Goal: Task Accomplishment & Management: Complete application form

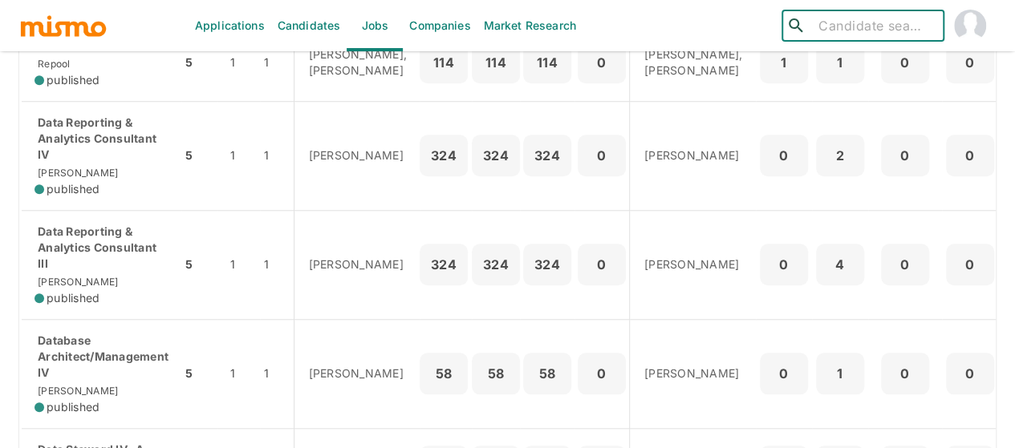
scroll to position [602, 0]
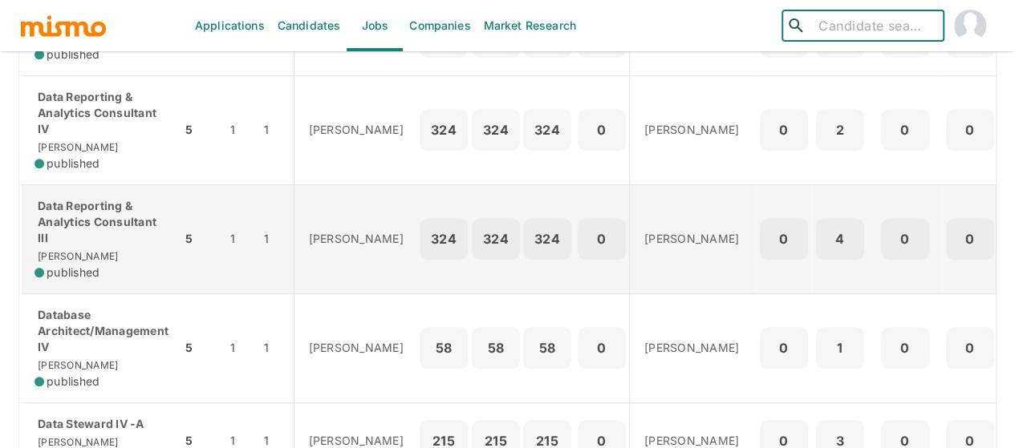
click at [79, 235] on p "Data Reporting & Analytics Consultant III" at bounding box center [101, 222] width 134 height 48
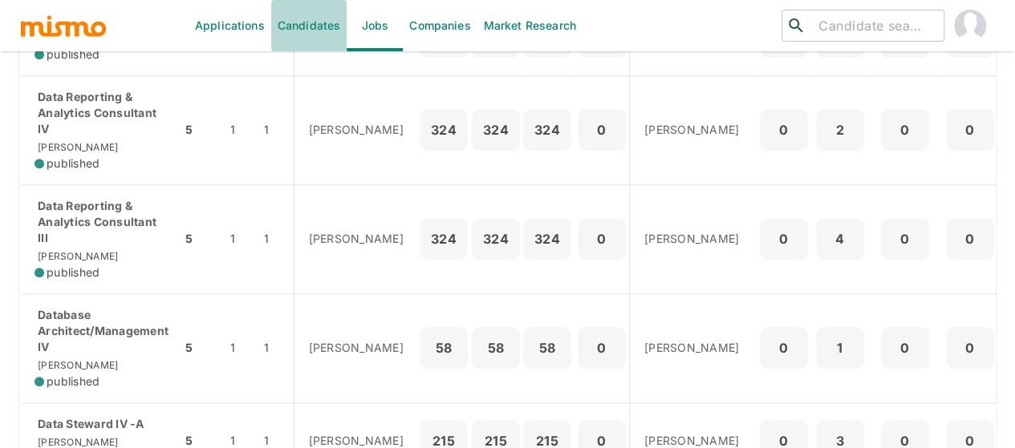
click at [311, 22] on link "Candidates" at bounding box center [309, 25] width 76 height 51
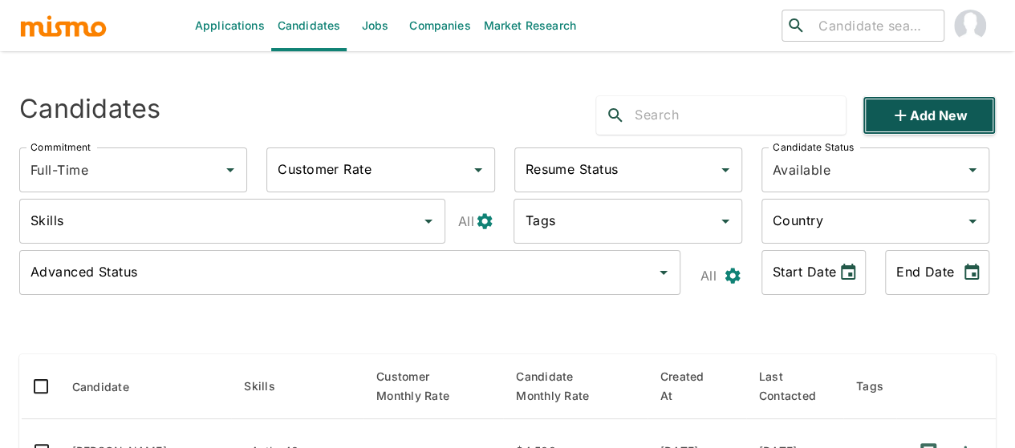
click at [943, 124] on button "Add new" at bounding box center [928, 115] width 133 height 39
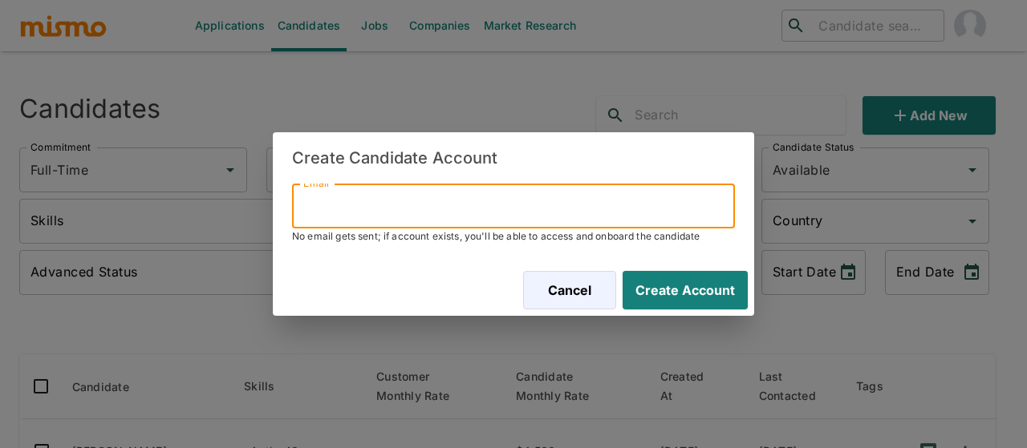
click at [347, 205] on input "Email" at bounding box center [513, 206] width 443 height 45
click at [352, 210] on input "Email" at bounding box center [513, 206] width 443 height 45
paste input "ibertoglia02@gmail.com"
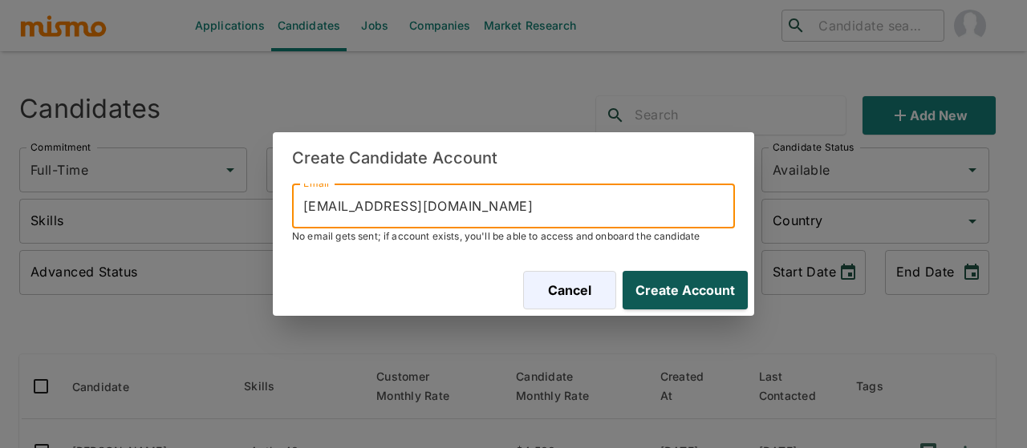
type input "ibertoglia02@gmail.com"
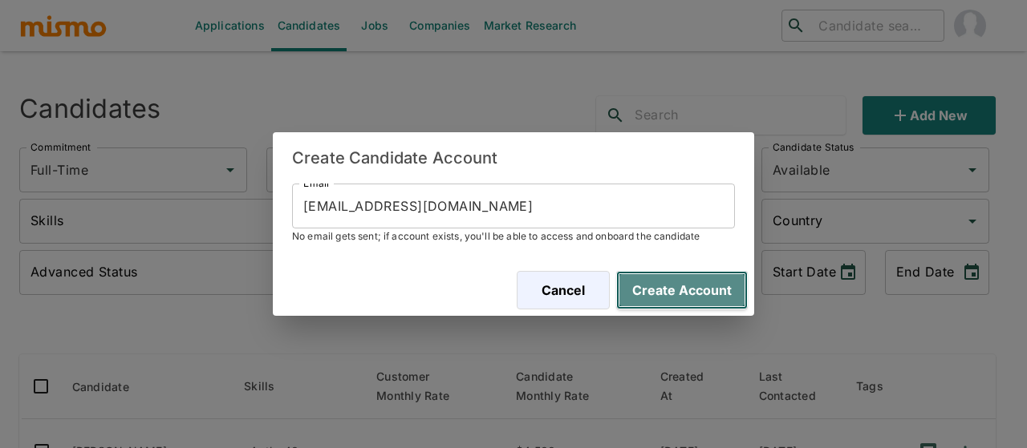
click at [672, 286] on button "Create Account" at bounding box center [682, 290] width 132 height 39
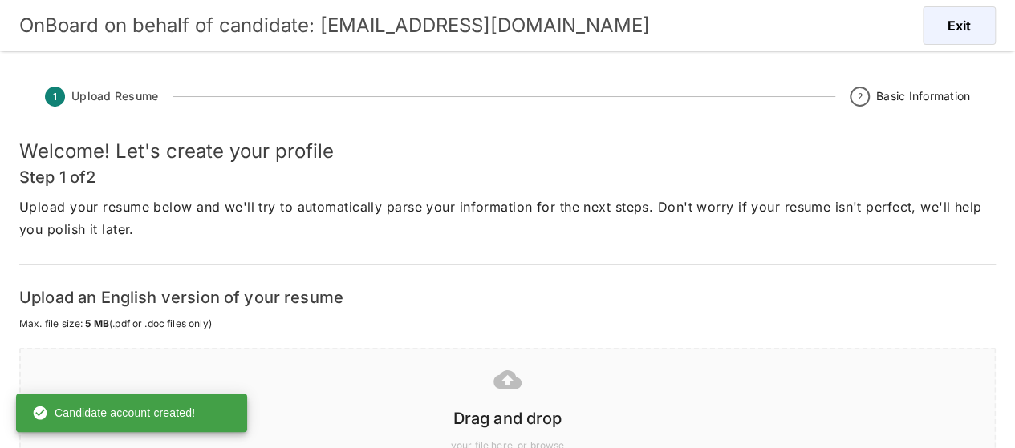
click at [513, 390] on icon at bounding box center [507, 380] width 28 height 28
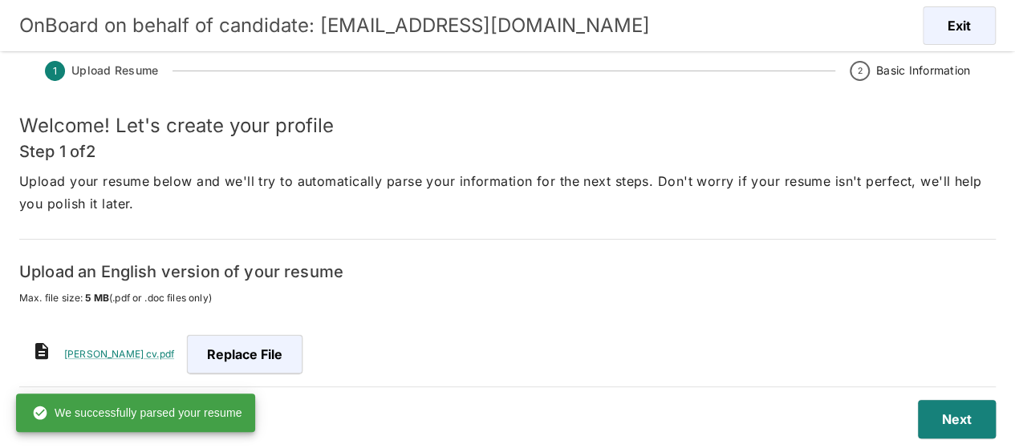
scroll to position [39, 0]
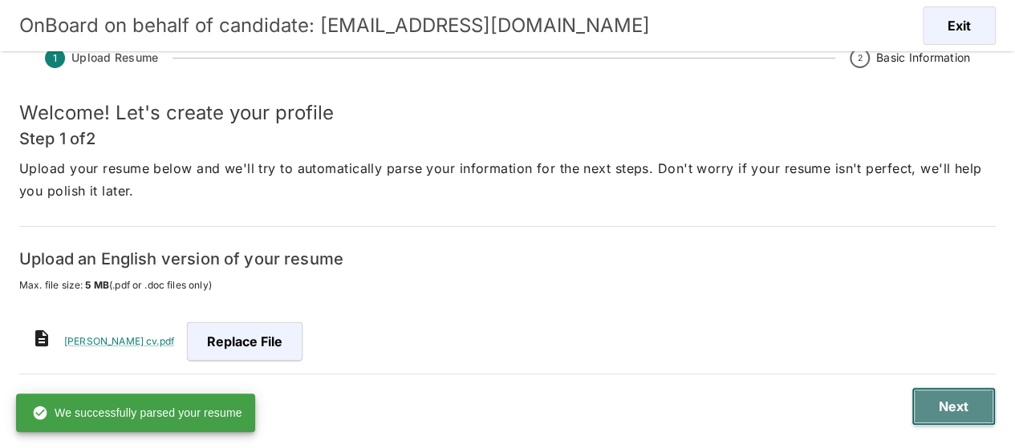
click at [946, 412] on button "Next" at bounding box center [953, 406] width 84 height 39
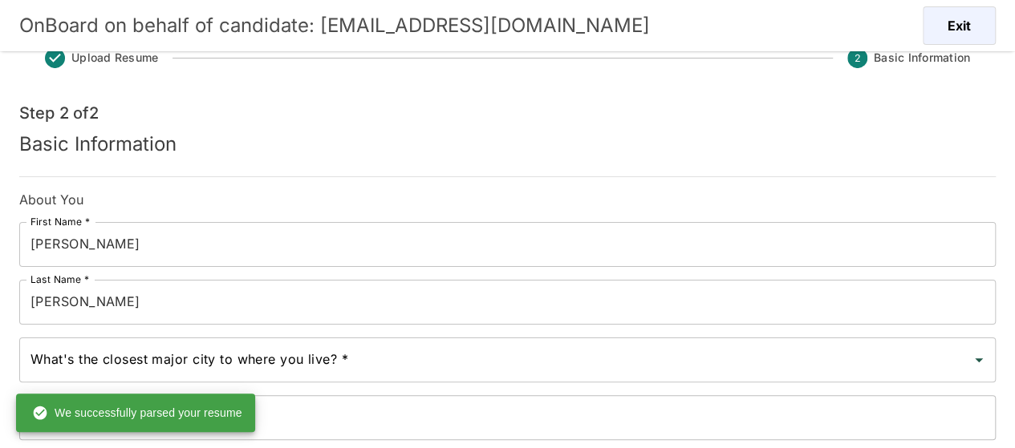
click at [86, 302] on input "Garcia" at bounding box center [507, 302] width 976 height 45
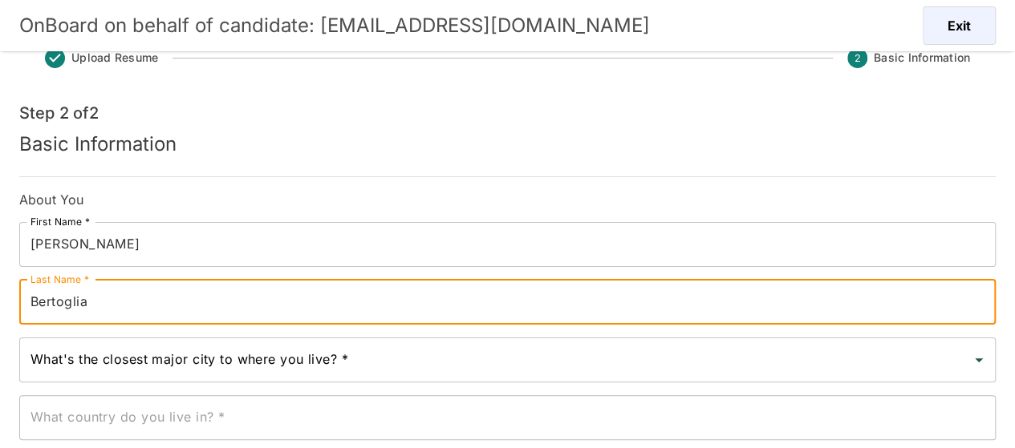
type input "Bertoglia"
click at [117, 352] on input "What's the closest major city to where you live? *" at bounding box center [495, 360] width 938 height 30
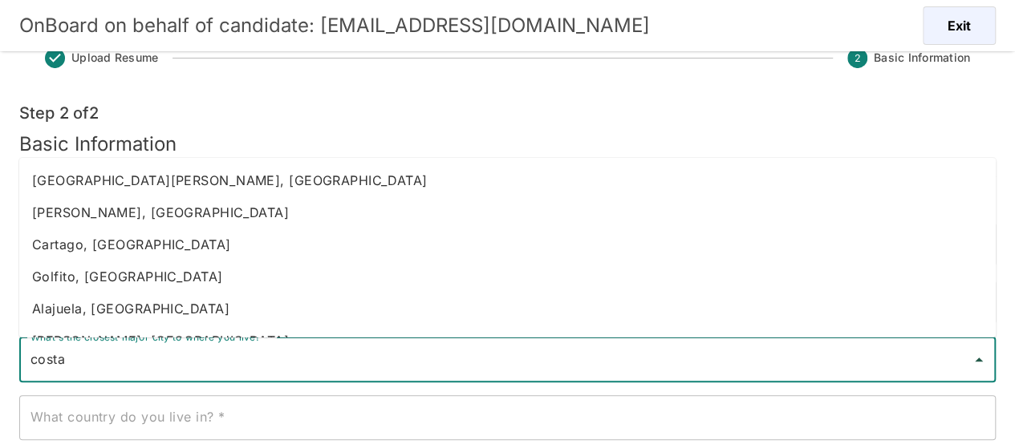
click at [103, 200] on li "Heredia, Costa Rica" at bounding box center [507, 213] width 976 height 32
type input "Heredia, Costa Rica"
type input "Costa Rica"
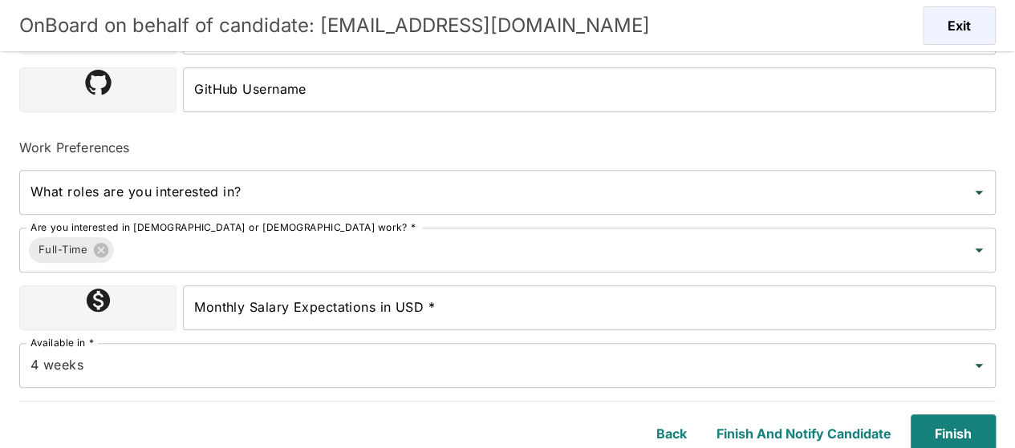
scroll to position [538, 0]
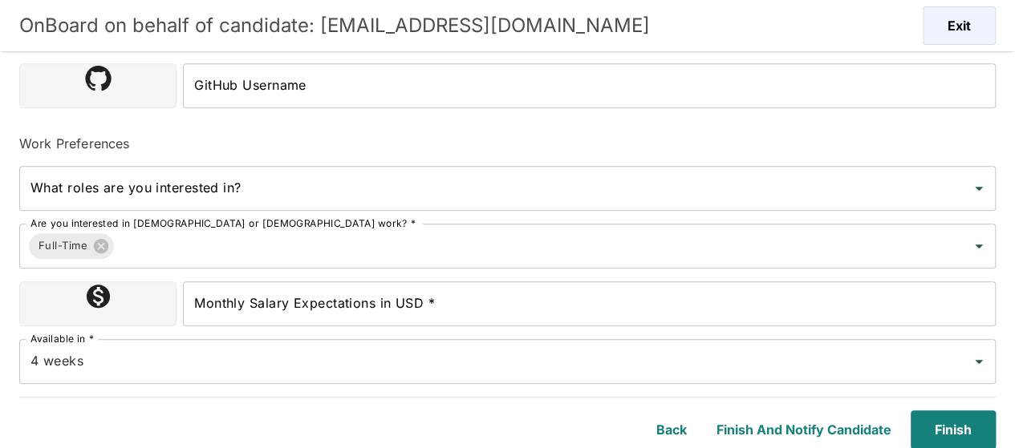
type input "Heredia, Costa Rica"
click at [250, 302] on input "Monthly Salary Expectations in USD *" at bounding box center [589, 304] width 813 height 45
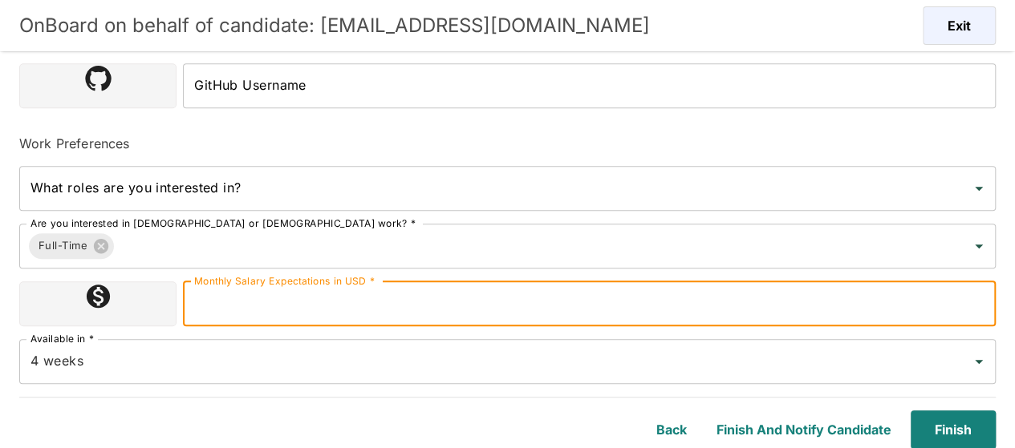
type input "1800000"
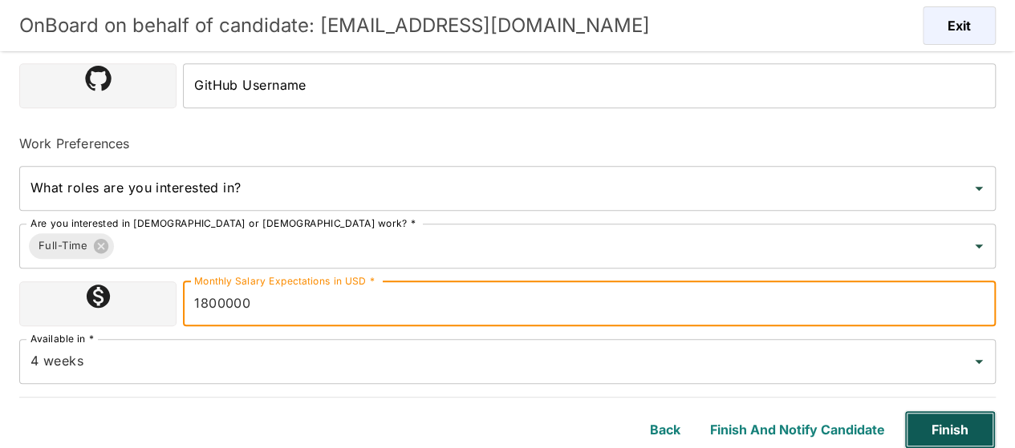
click at [943, 433] on button "Finish" at bounding box center [949, 430] width 91 height 39
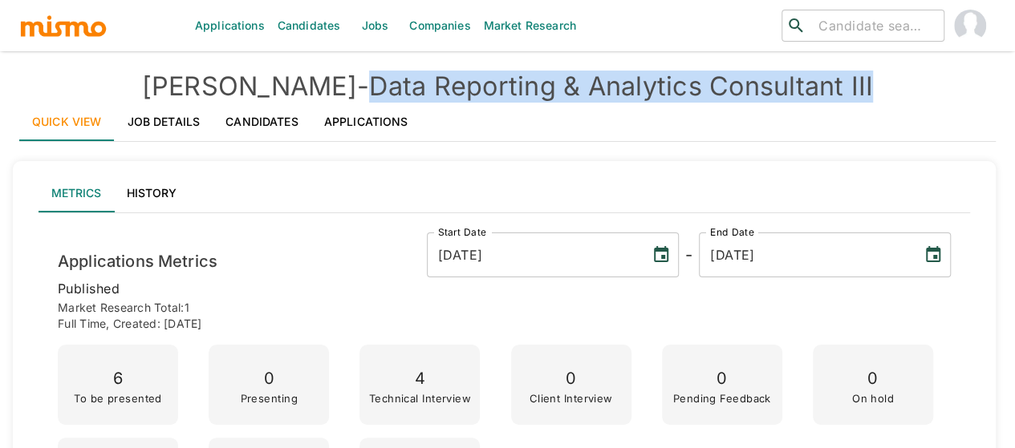
drag, startPoint x: 824, startPoint y: 85, endPoint x: 310, endPoint y: 92, distance: 513.5
click at [310, 92] on h4 "Kaiser - Data Reporting & Analytics Consultant III" at bounding box center [507, 87] width 976 height 32
copy h4 "Data Reporting & Analytics Consultant III"
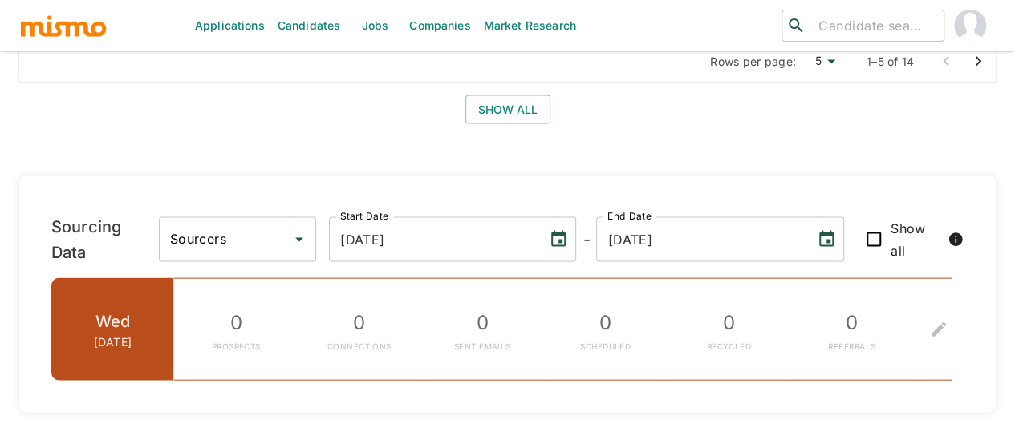
scroll to position [2006, 0]
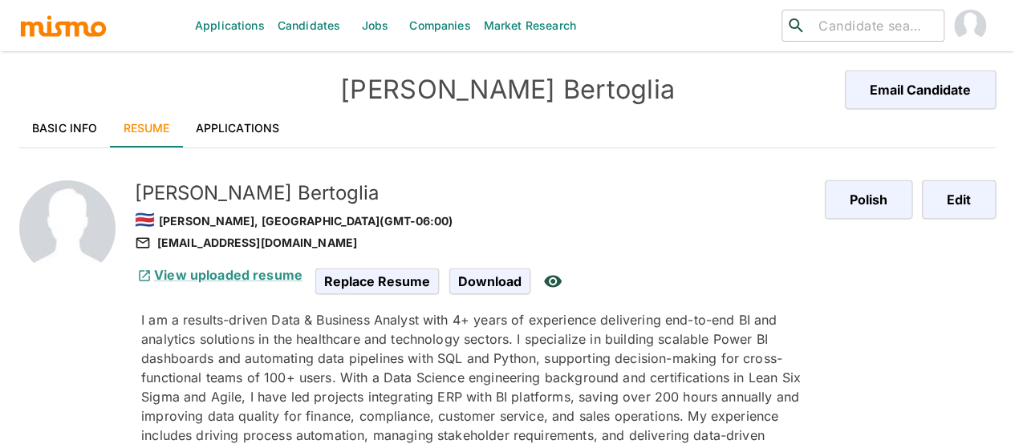
click at [230, 129] on link "Applications" at bounding box center [238, 128] width 110 height 39
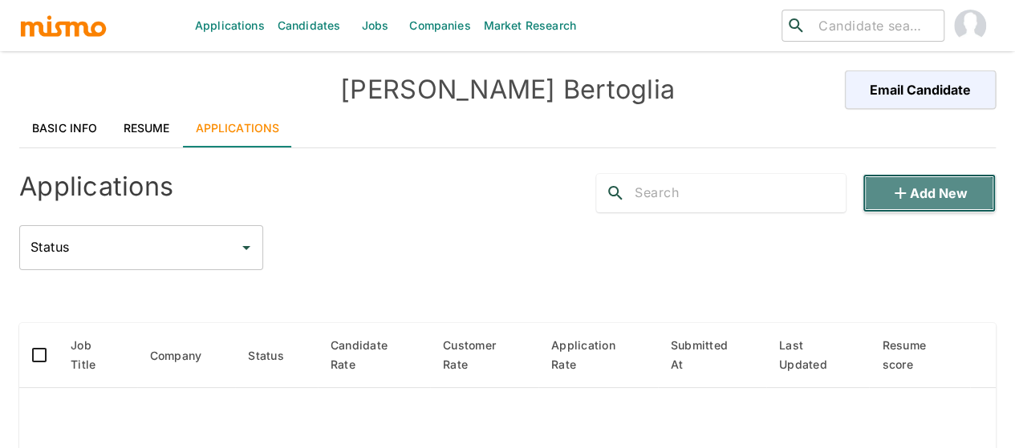
click at [934, 199] on button "Add new" at bounding box center [928, 193] width 133 height 39
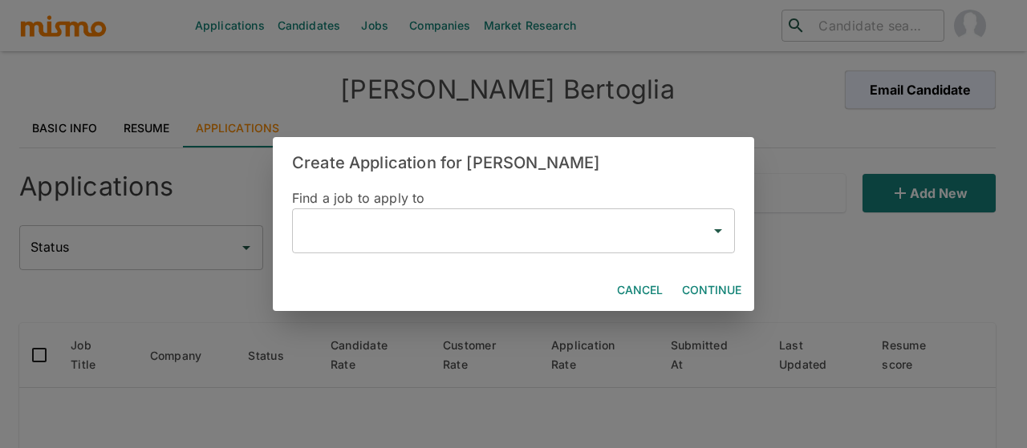
click at [371, 243] on input "text" at bounding box center [501, 231] width 404 height 30
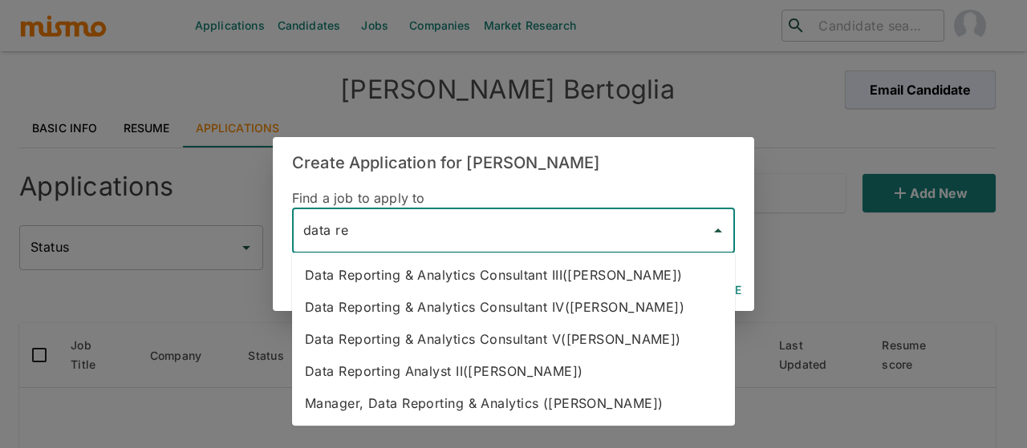
click at [420, 282] on li "Data Reporting & Analytics Consultant III(Kaiser)" at bounding box center [513, 275] width 443 height 32
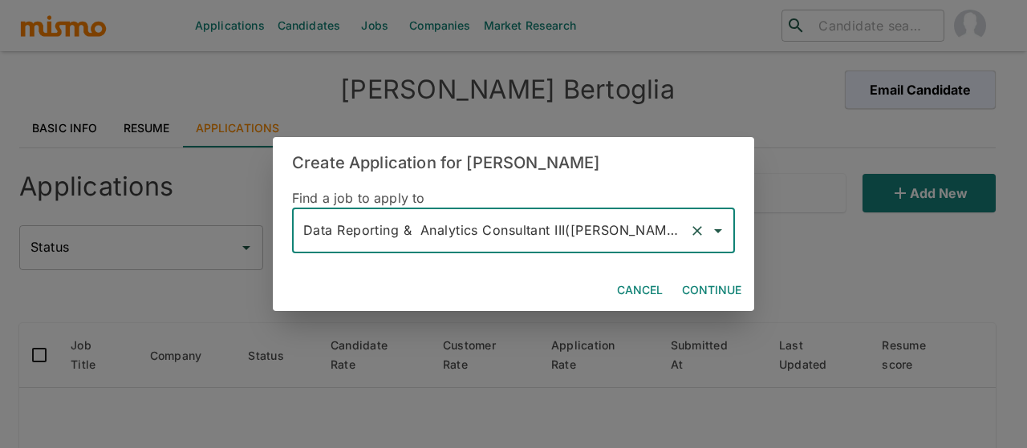
type input "Data Reporting & Analytics Consultant III(Kaiser)"
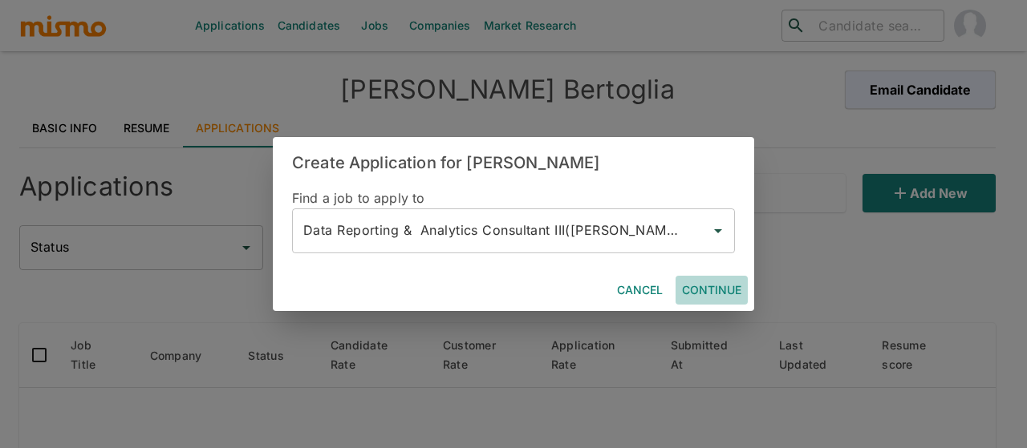
click at [717, 290] on button "Continue" at bounding box center [711, 291] width 72 height 30
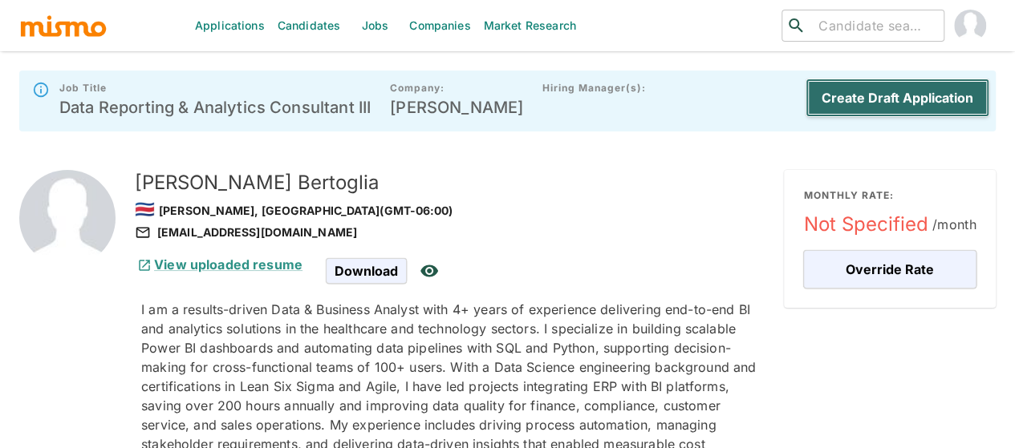
click at [869, 103] on button "Create Draft Application" at bounding box center [897, 98] width 184 height 39
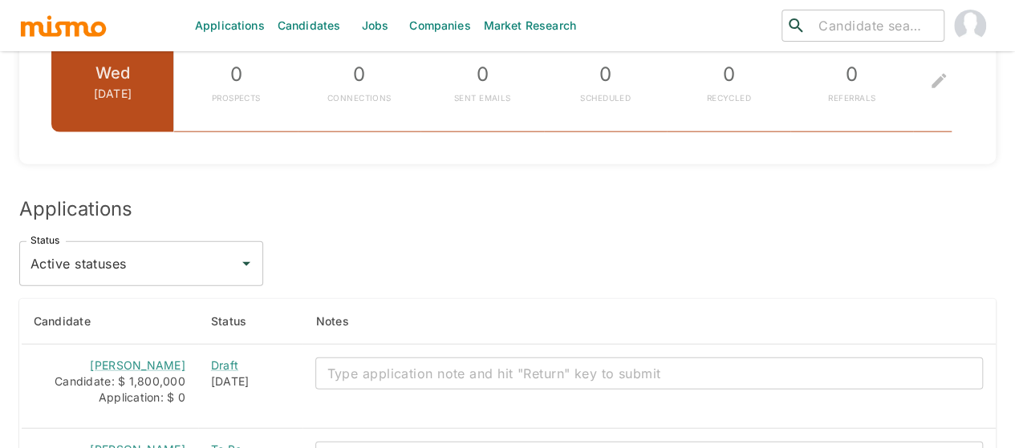
scroll to position [2006, 0]
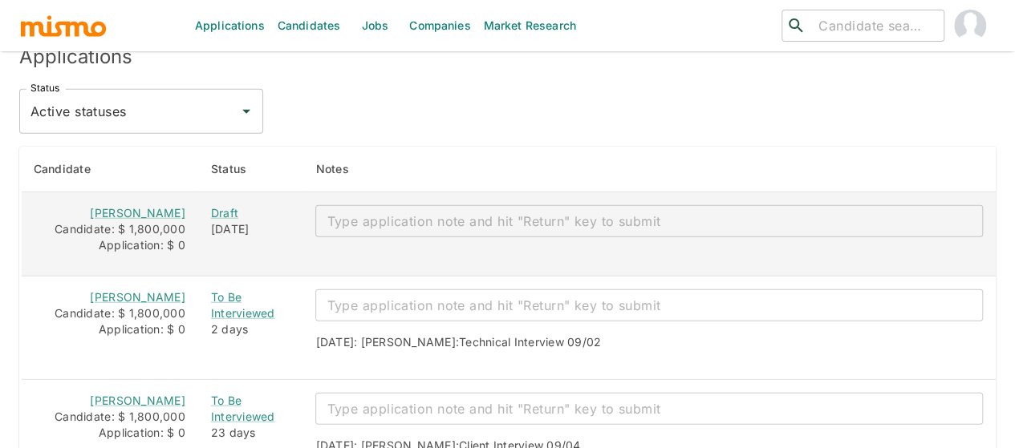
click at [327, 213] on textarea "enhanced table" at bounding box center [649, 222] width 645 height 18
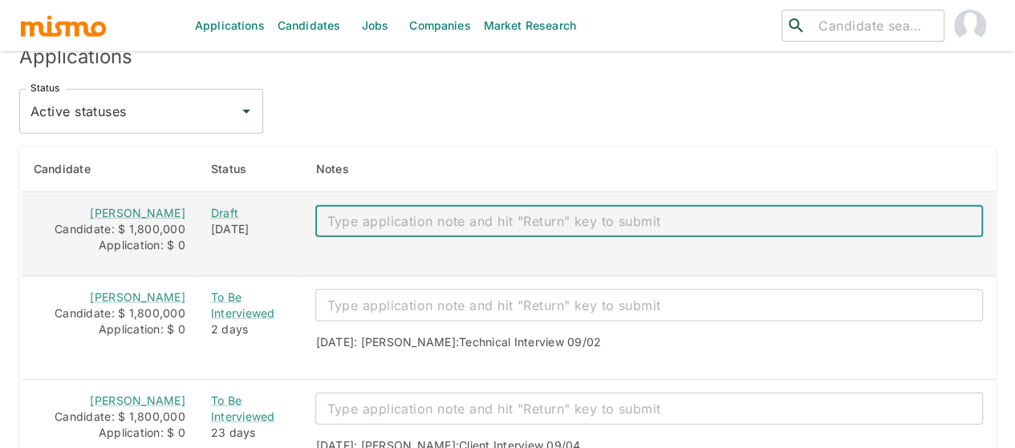
paste textarea "Mail: ibertoglia02@gmail.com Salary: 1,8 Bachelor: no Notice: 2 weeks. ID: 1234…"
type textarea "Mail: ibertoglia02@gmail.com Salary: 1,8 Bachelor: no Notice: 2 weeks. ID: 1234…"
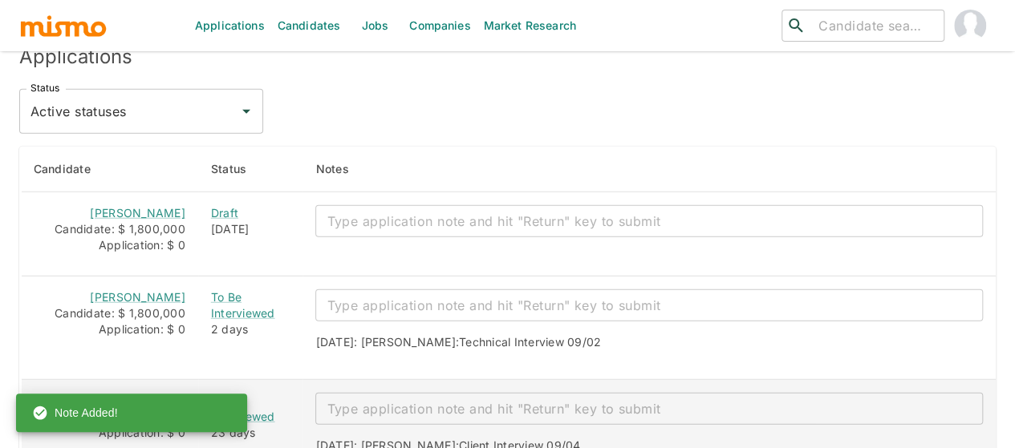
drag, startPoint x: 598, startPoint y: 424, endPoint x: 412, endPoint y: 424, distance: 186.1
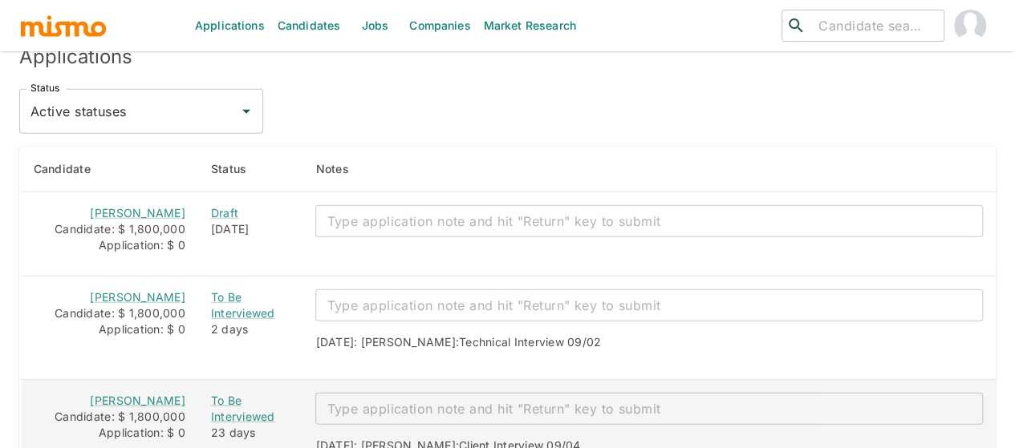
copy span "Client interview to be scheduled"
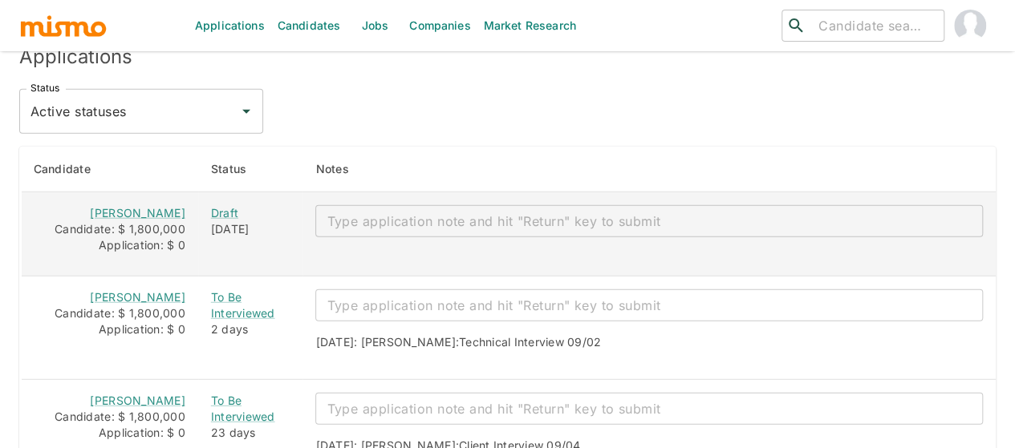
click at [358, 213] on textarea "enhanced table" at bounding box center [649, 222] width 645 height 18
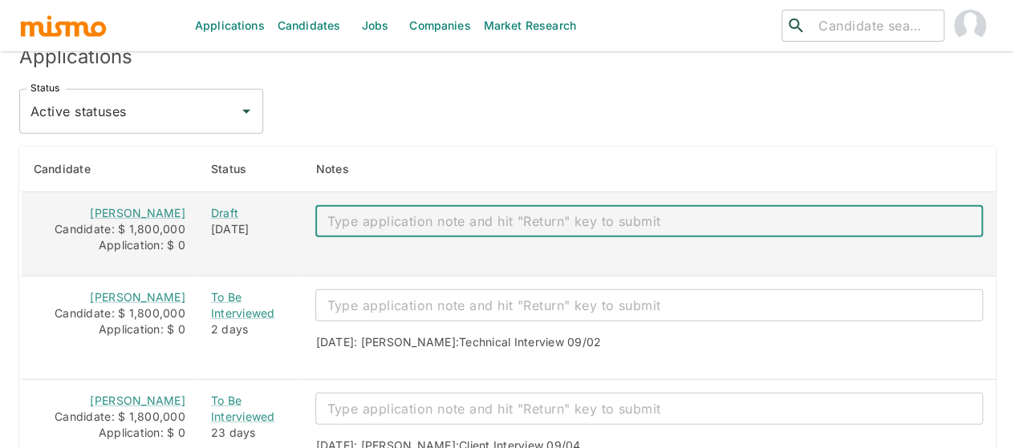
paste textarea "Client interview to be scheduled"
drag, startPoint x: 346, startPoint y: 177, endPoint x: 302, endPoint y: 176, distance: 44.2
click at [315, 205] on div "Client interview to be scheduled x ​" at bounding box center [648, 221] width 667 height 32
drag, startPoint x: 351, startPoint y: 179, endPoint x: 308, endPoint y: 179, distance: 43.3
click at [315, 205] on div "Client interview to be scheduled x ​" at bounding box center [648, 221] width 667 height 32
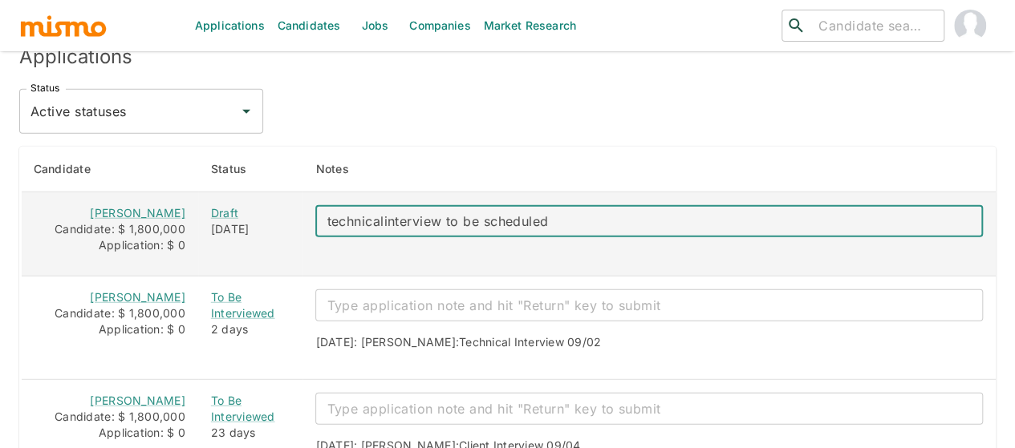
type textarea "technical interview to be scheduled"
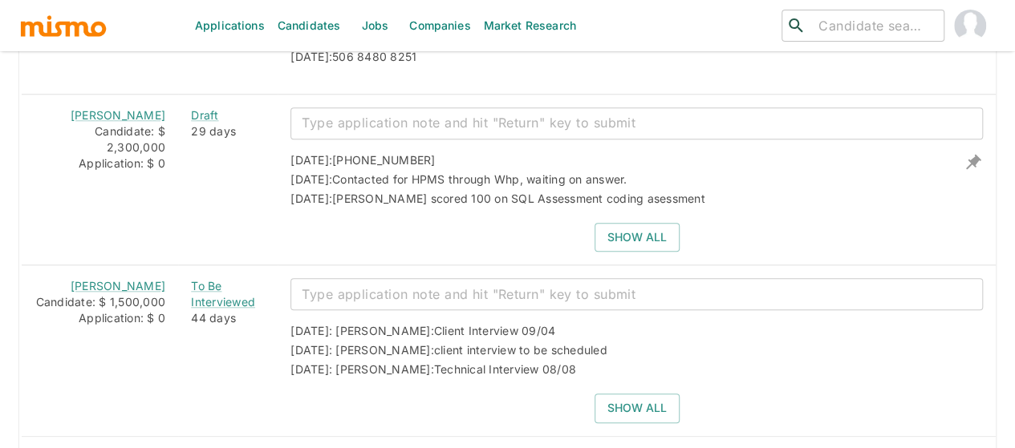
scroll to position [3722, 0]
